Goal: Transaction & Acquisition: Purchase product/service

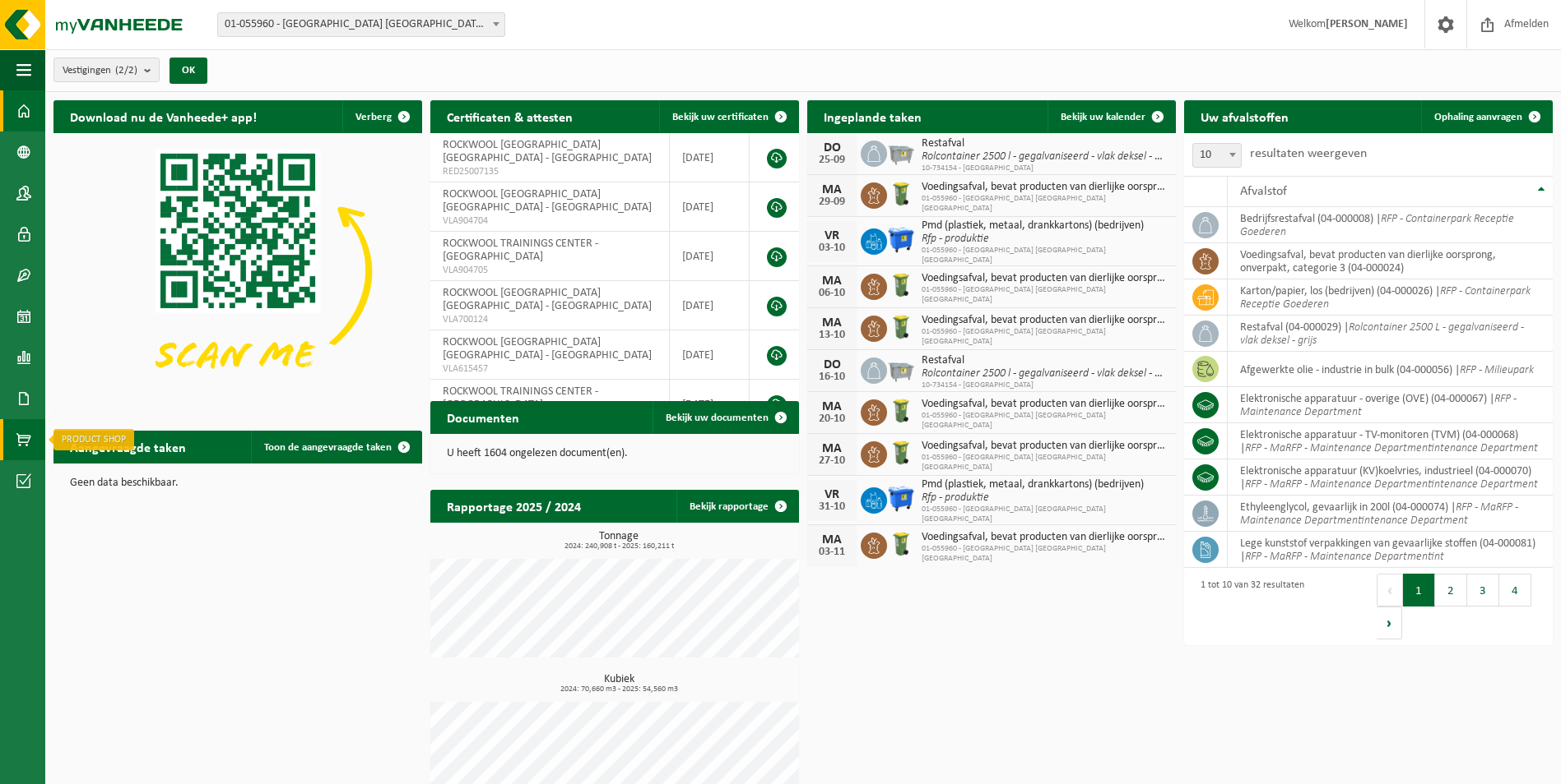
click at [13, 433] on link "Product Shop" at bounding box center [23, 440] width 45 height 41
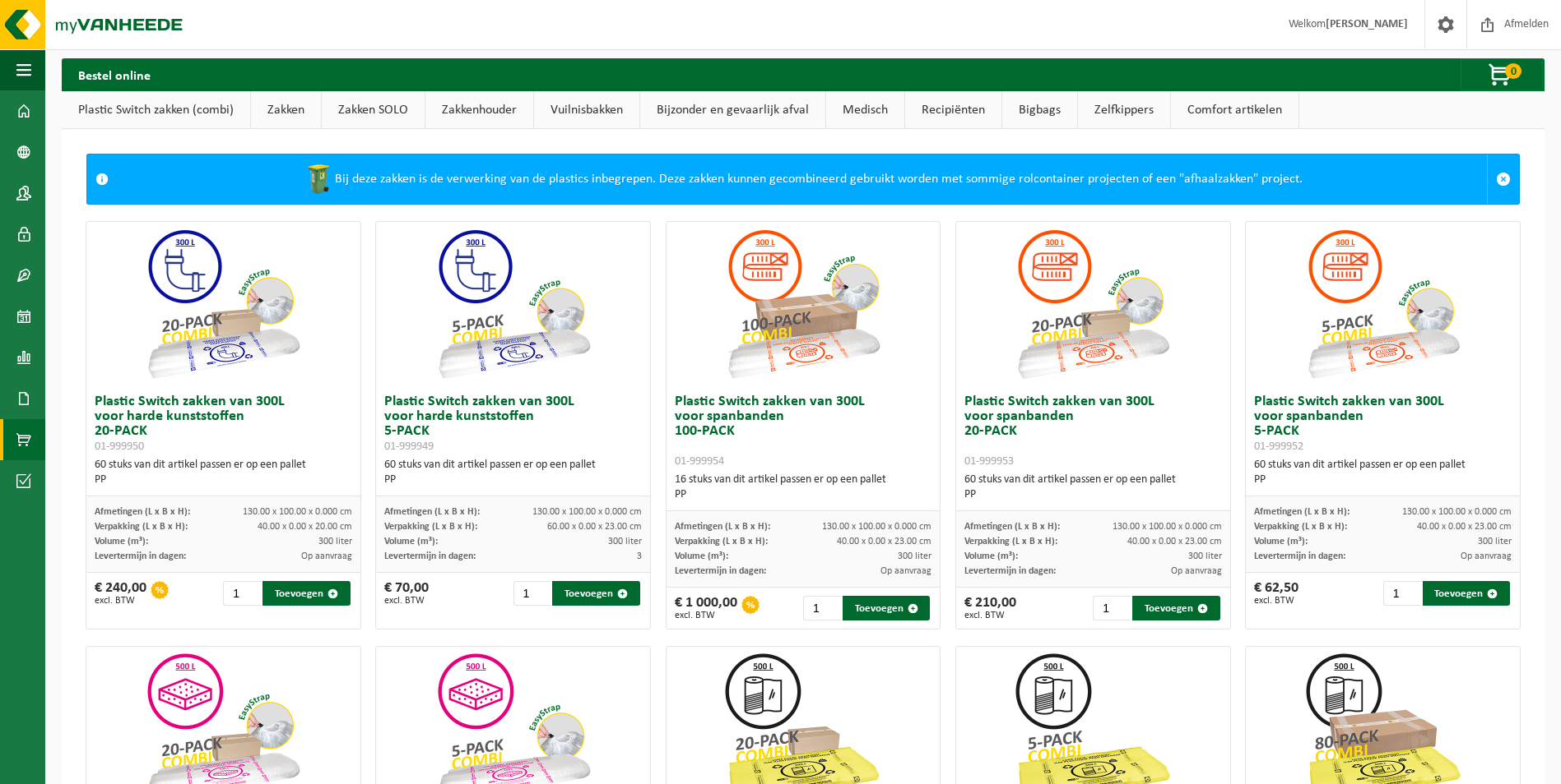
click at [589, 102] on link "Vuilnisbakken" at bounding box center [587, 110] width 105 height 37
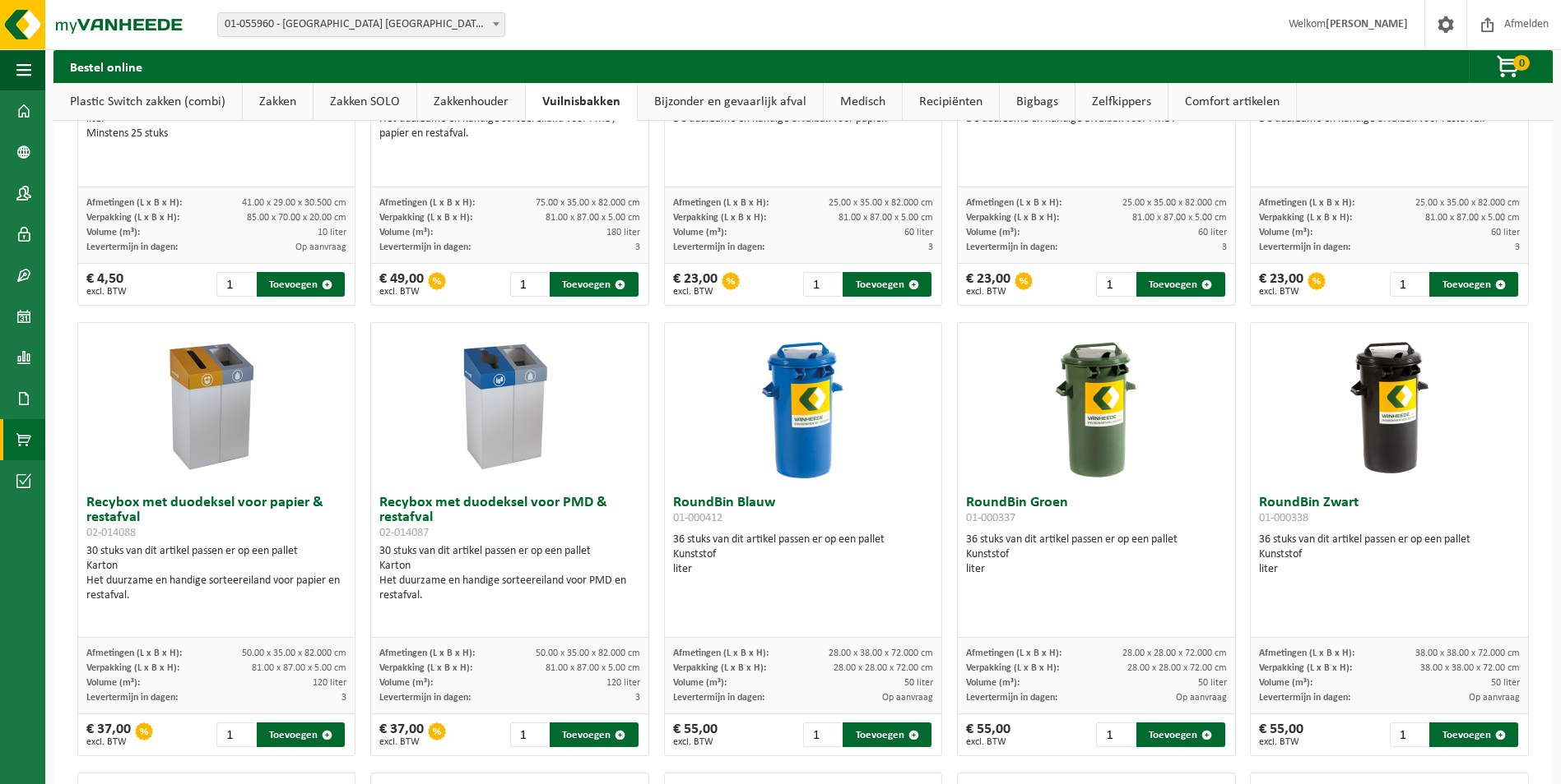
scroll to position [740, 0]
